Goal: Use online tool/utility: Use online tool/utility

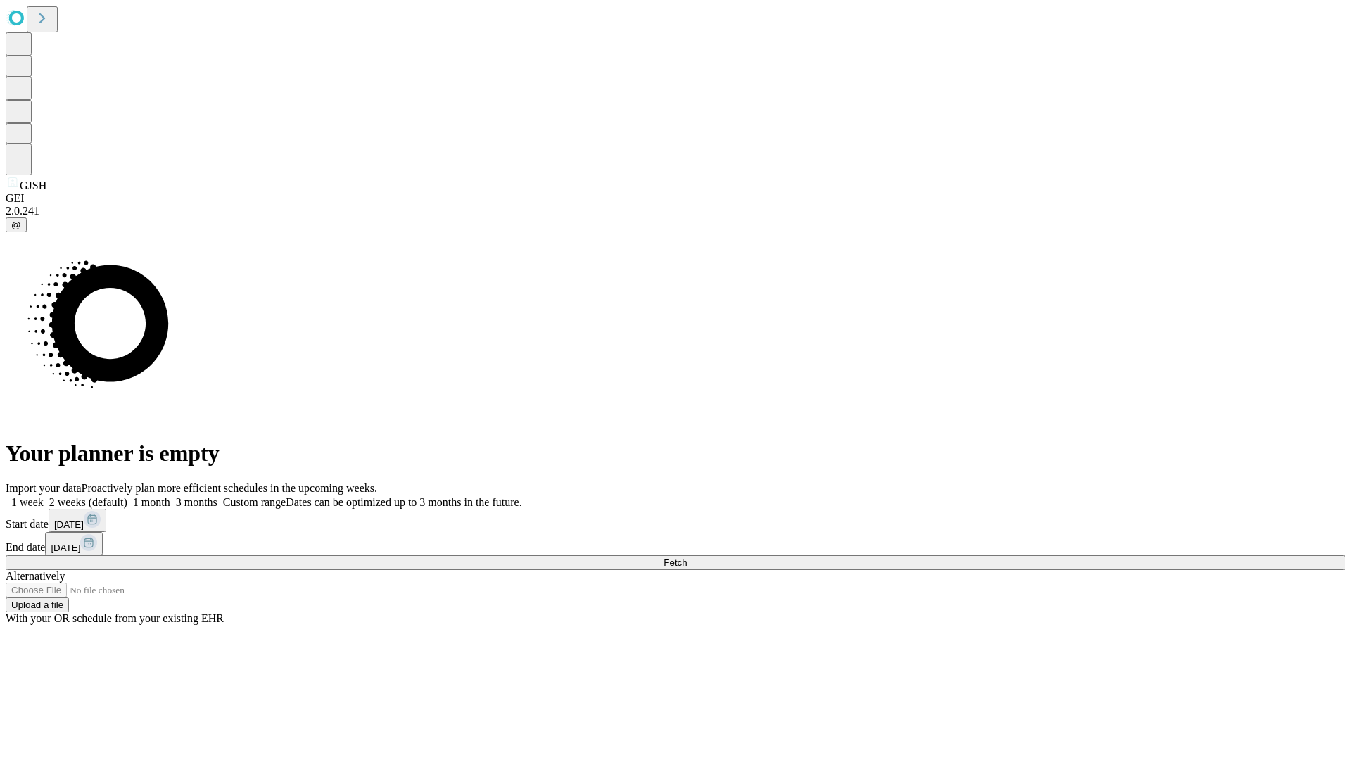
click at [687, 557] on span "Fetch" at bounding box center [674, 562] width 23 height 11
